Goal: Information Seeking & Learning: Learn about a topic

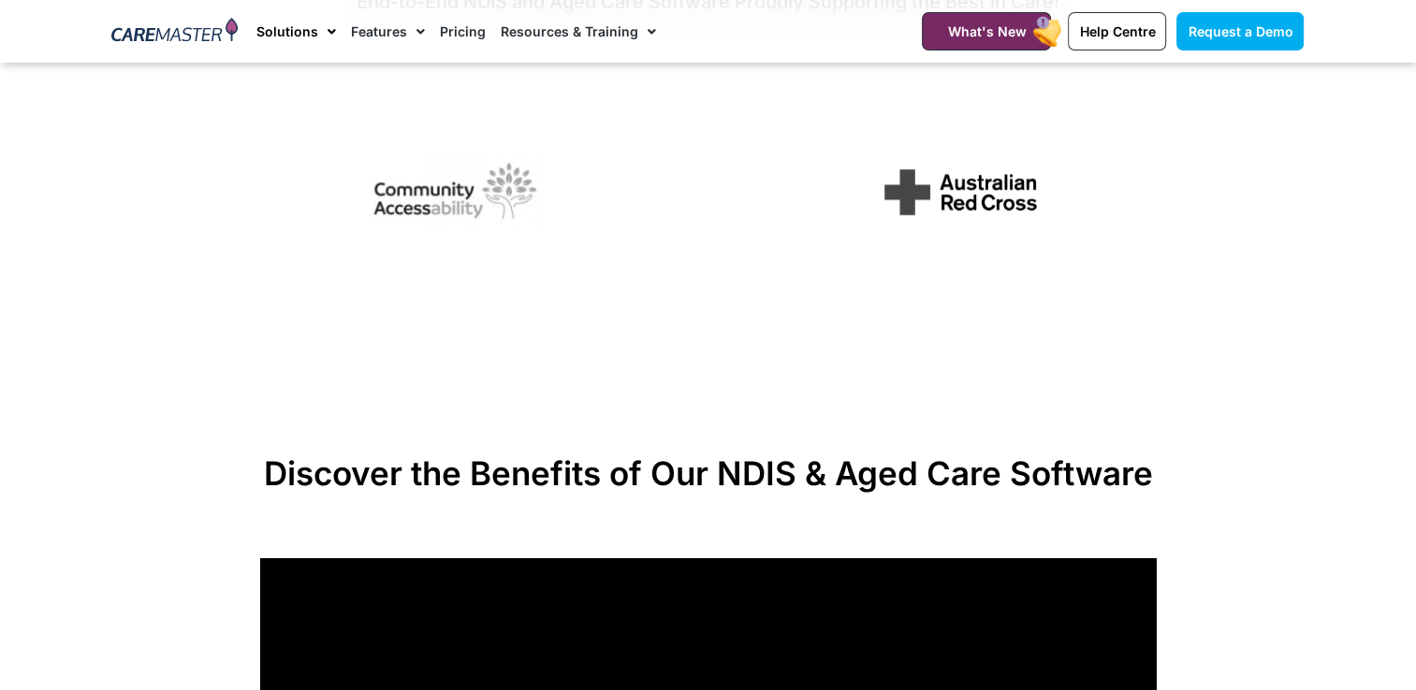
scroll to position [1029, 0]
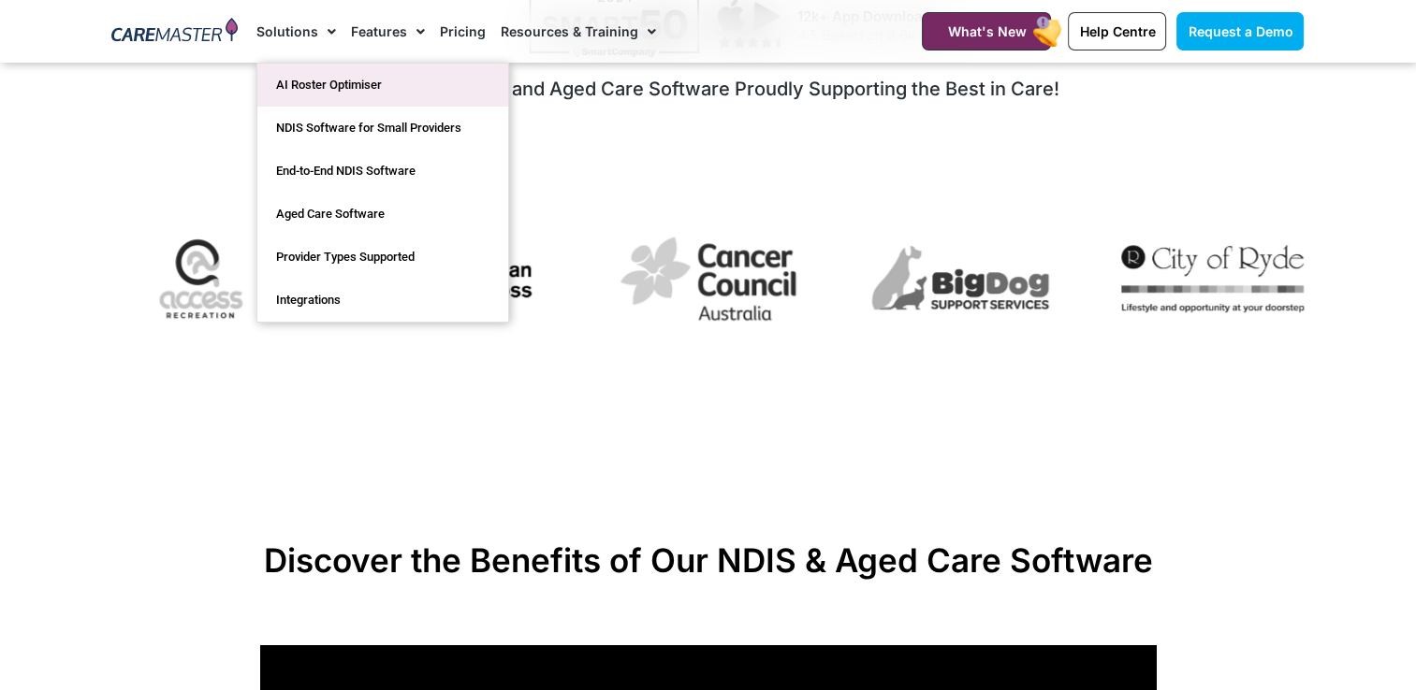
click at [312, 84] on link "AI Roster Optimiser" at bounding box center [382, 85] width 251 height 43
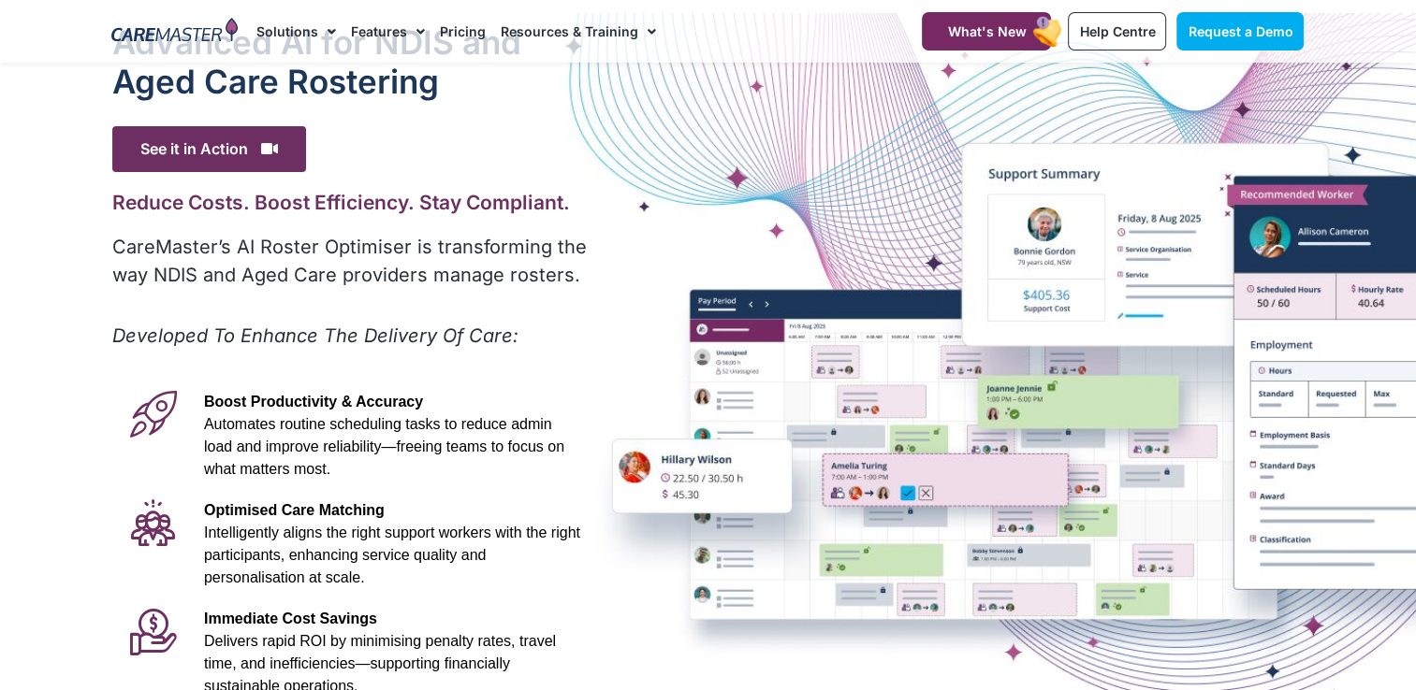
scroll to position [94, 0]
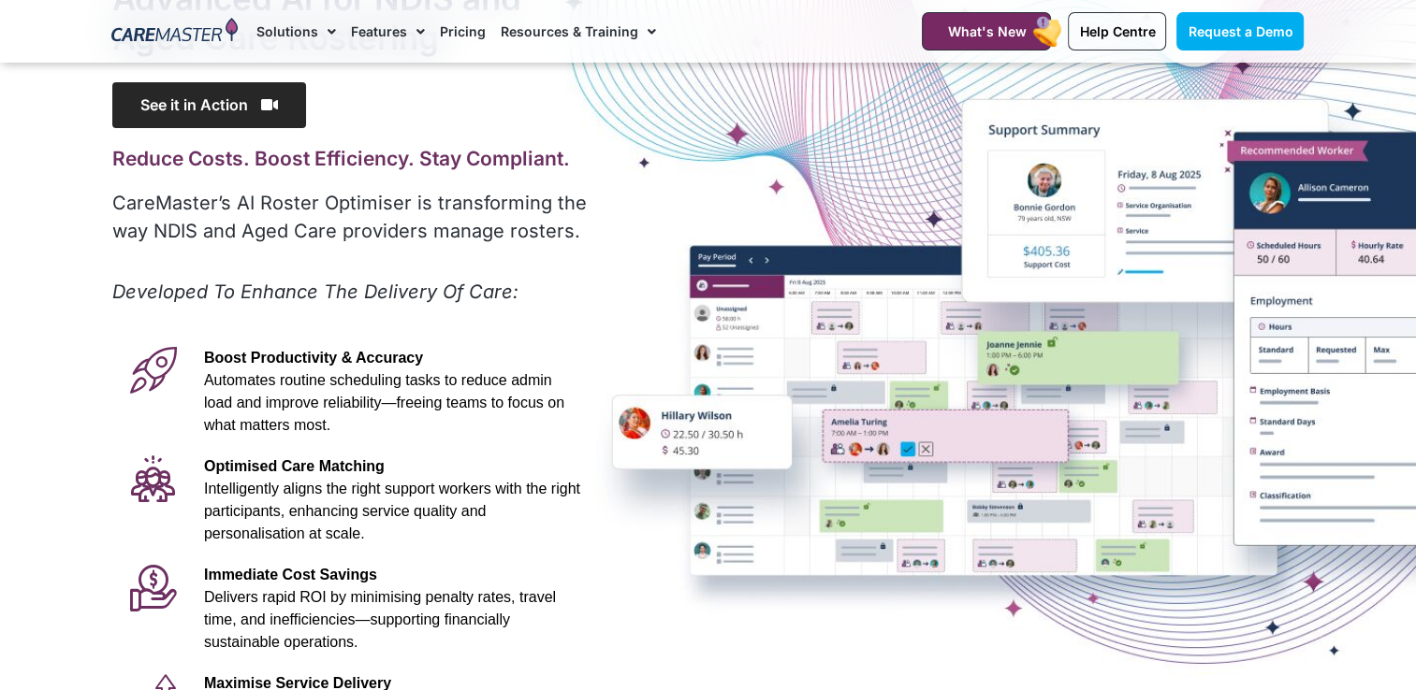
click at [204, 100] on span "See it in Action" at bounding box center [209, 105] width 194 height 46
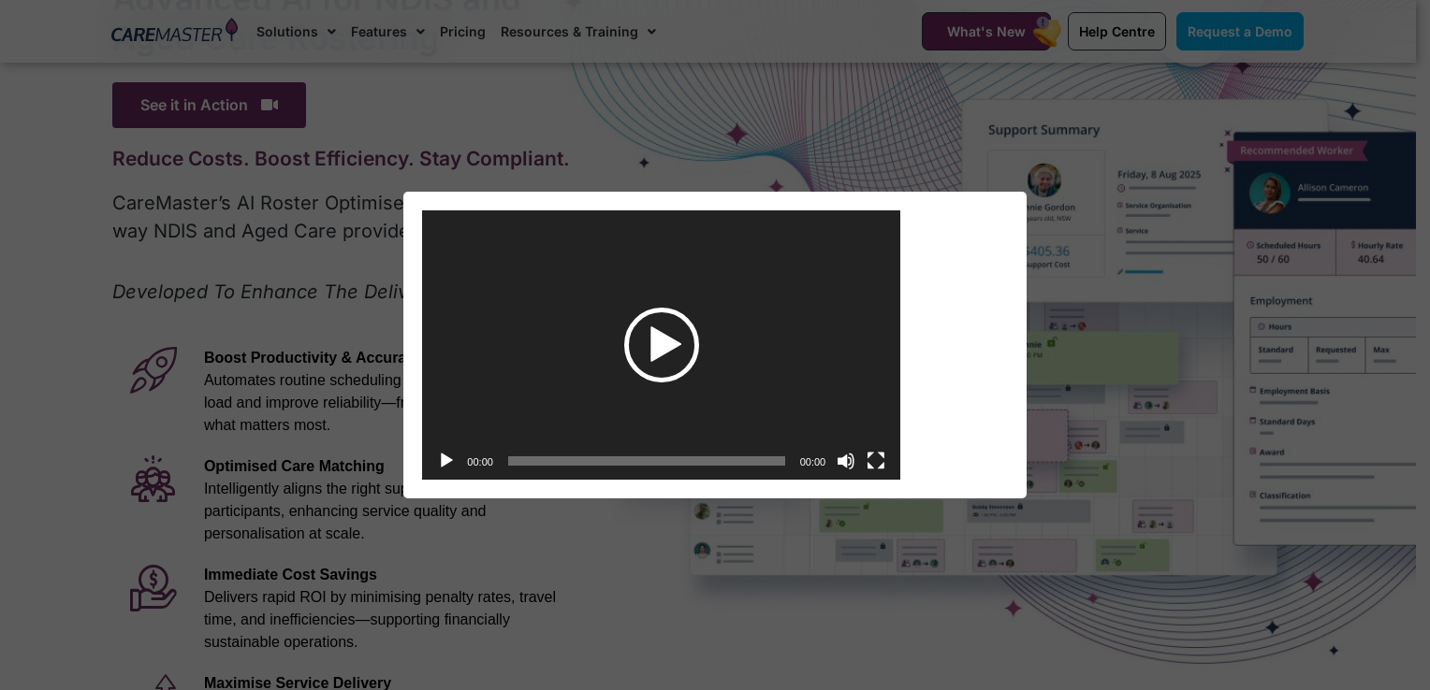
click at [659, 329] on div "Play" at bounding box center [661, 345] width 75 height 75
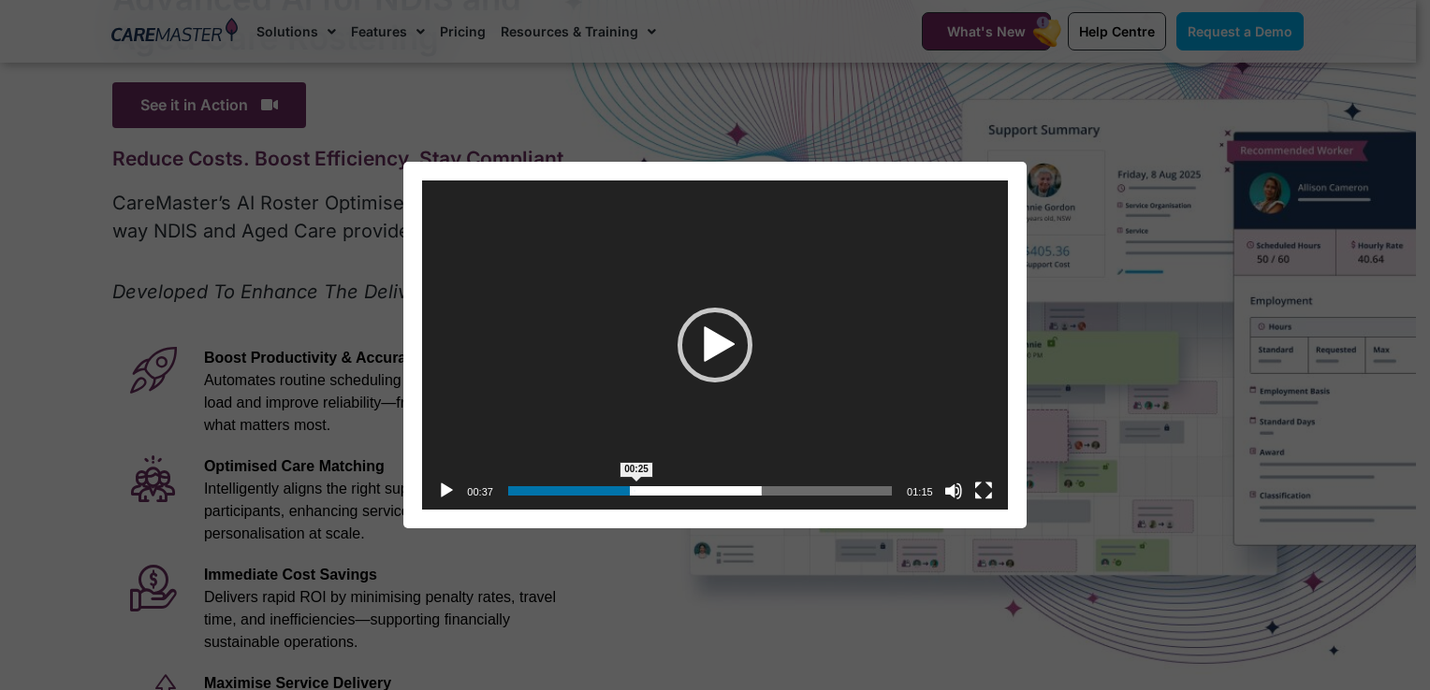
click at [636, 491] on span "00:25" at bounding box center [700, 491] width 384 height 9
click at [588, 496] on span "00:16" at bounding box center [700, 491] width 384 height 9
click at [443, 488] on button "Pause" at bounding box center [446, 491] width 19 height 19
click at [575, 499] on div "00:13" at bounding box center [700, 490] width 384 height 37
click at [456, 492] on button "Play" at bounding box center [446, 491] width 19 height 19
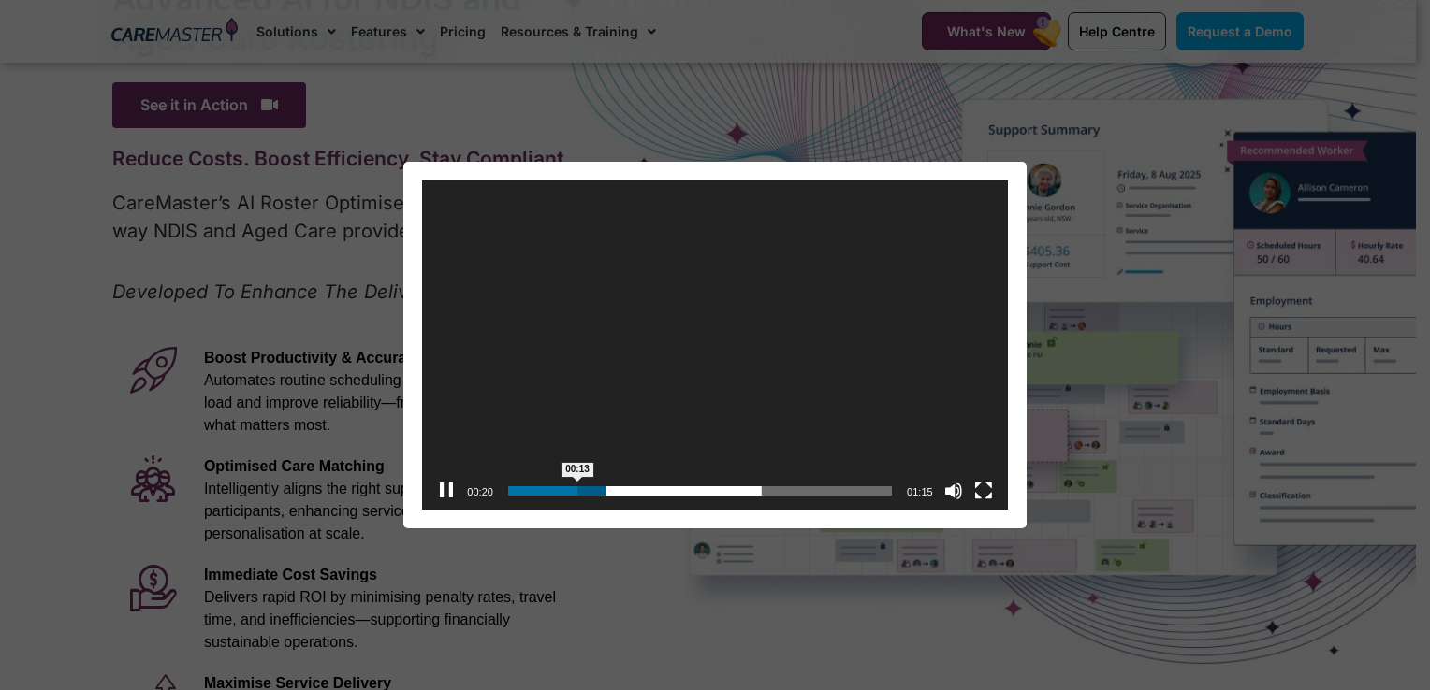
click at [569, 489] on span "00:13" at bounding box center [700, 491] width 384 height 9
click at [444, 497] on button "Pause" at bounding box center [446, 491] width 19 height 19
click at [25, 382] on div "Video Player https://caremaster.com.au/wp-content/uploads/2025/05/RO_screenshot…" at bounding box center [714, 345] width 1415 height 367
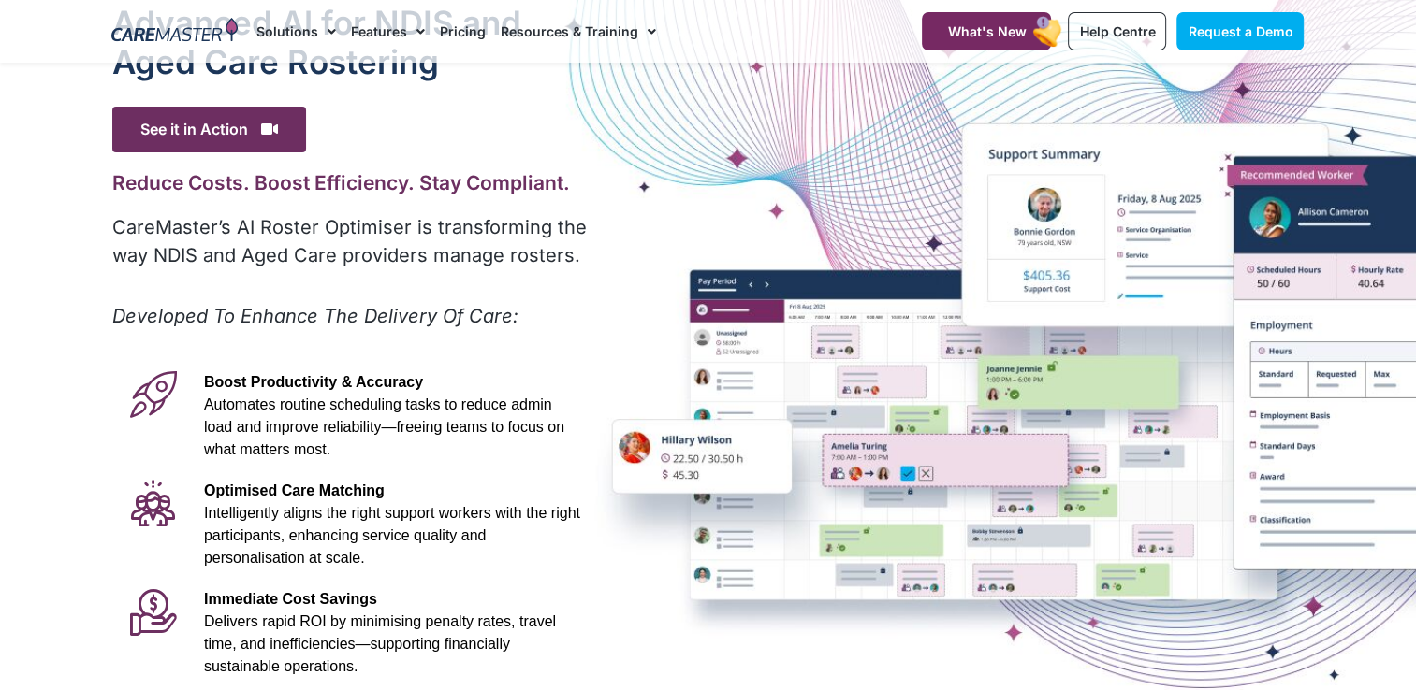
scroll to position [0, 0]
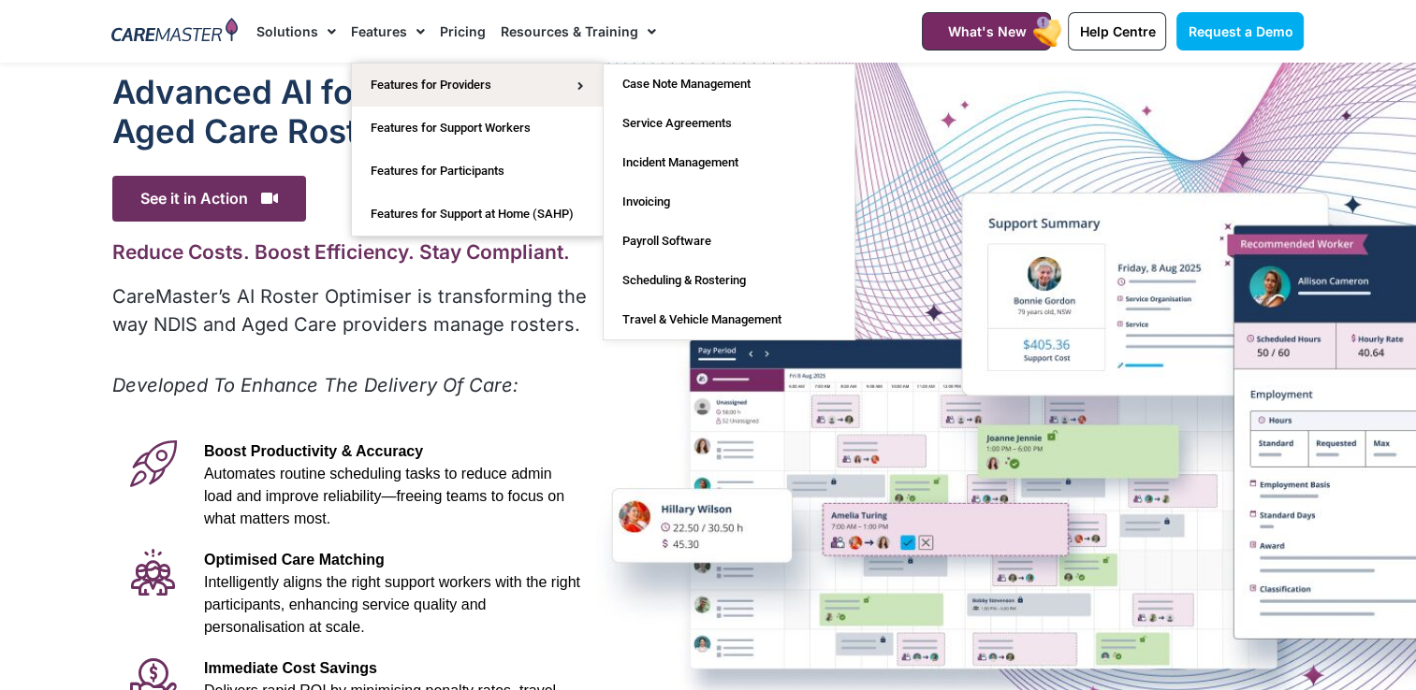
click at [447, 28] on link "Pricing" at bounding box center [463, 31] width 46 height 63
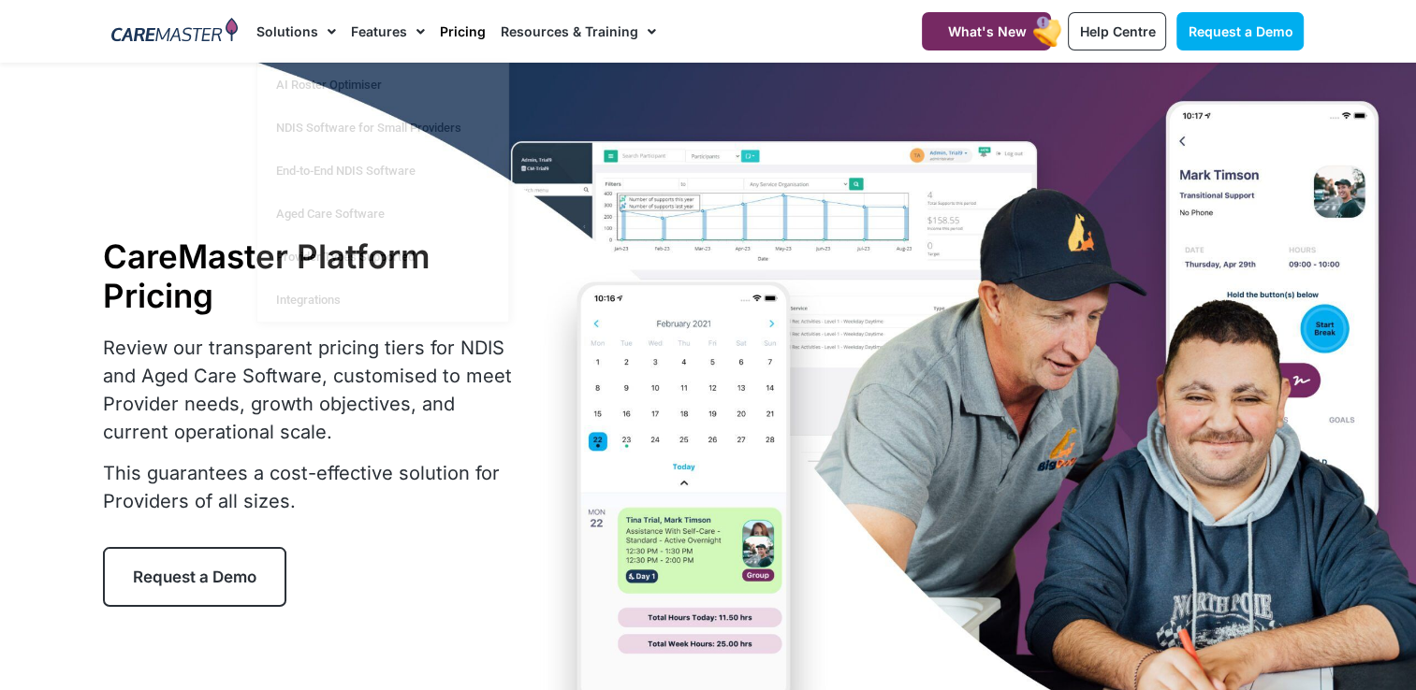
drag, startPoint x: 57, startPoint y: 229, endPoint x: 64, endPoint y: 204, distance: 26.1
click at [57, 229] on div at bounding box center [708, 422] width 1416 height 719
